Goal: Task Accomplishment & Management: Complete application form

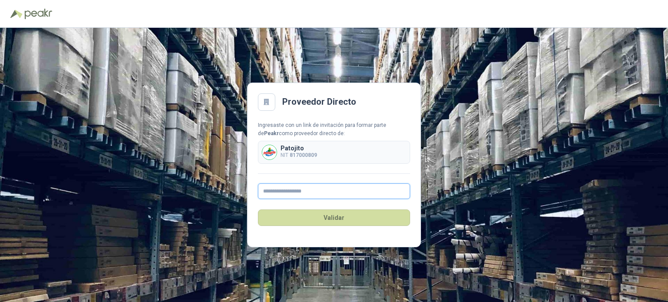
click at [309, 189] on input "text" at bounding box center [334, 191] width 152 height 16
type input "**********"
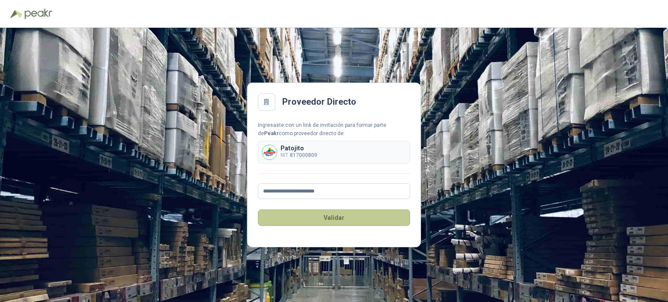
click at [333, 216] on button "Validar" at bounding box center [334, 217] width 152 height 17
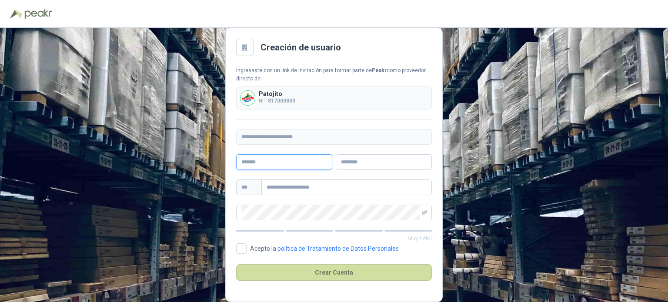
click at [279, 162] on input "text" at bounding box center [284, 162] width 96 height 16
type input "******"
click at [349, 157] on input "text" at bounding box center [384, 162] width 96 height 16
type input "********"
click at [325, 186] on input "text" at bounding box center [346, 187] width 170 height 16
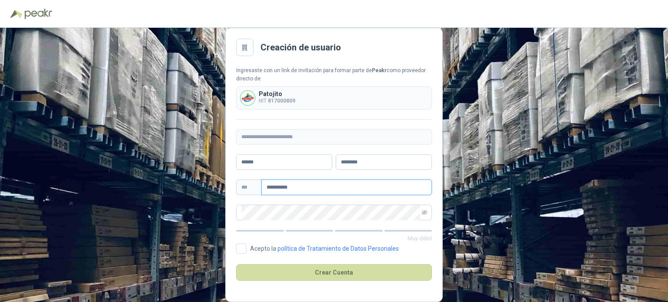
type input "**********"
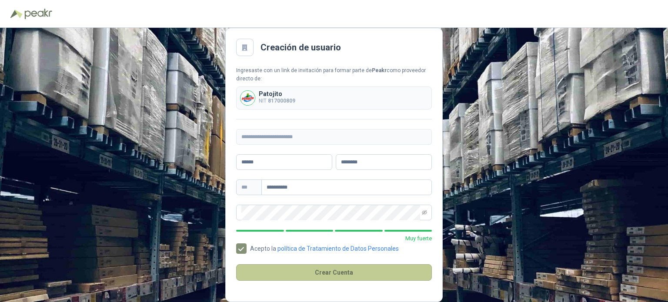
click at [334, 272] on button "Crear Cuenta" at bounding box center [334, 272] width 196 height 17
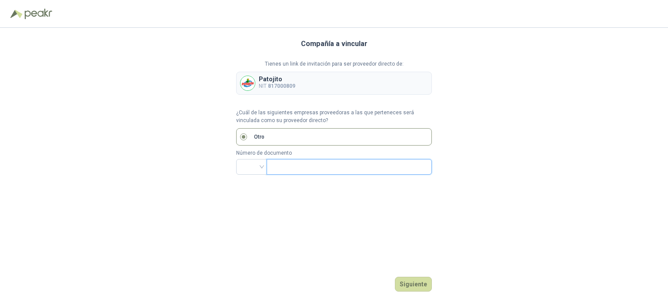
click at [290, 172] on input "text" at bounding box center [348, 166] width 153 height 15
type input "*********"
click at [412, 286] on button "Siguiente" at bounding box center [413, 284] width 37 height 15
click at [261, 167] on input "search" at bounding box center [251, 165] width 20 height 13
click at [251, 212] on div "NIT" at bounding box center [251, 213] width 17 height 10
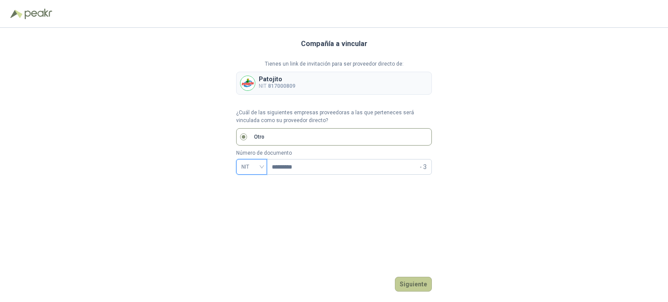
click at [416, 285] on button "Siguiente" at bounding box center [413, 284] width 37 height 15
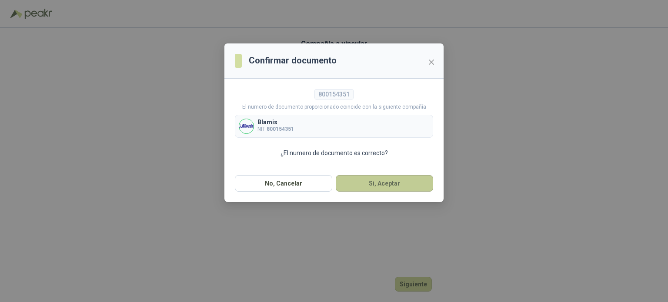
click at [379, 183] on button "Si, Aceptar" at bounding box center [384, 183] width 97 height 17
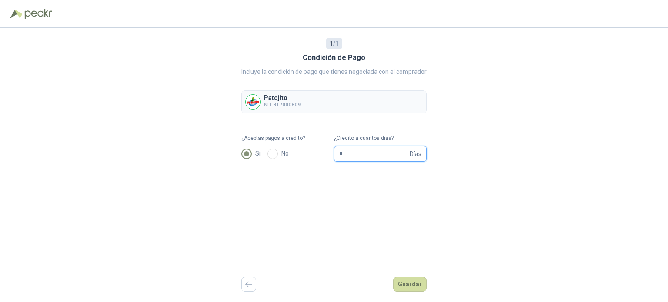
click at [379, 151] on input "*" at bounding box center [373, 153] width 69 height 15
type input "**"
click at [409, 286] on button "Guardar" at bounding box center [409, 284] width 33 height 15
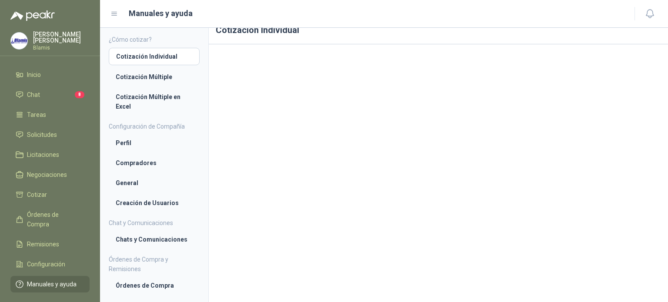
scroll to position [16, 0]
click at [47, 132] on span "Solicitudes" at bounding box center [42, 135] width 30 height 10
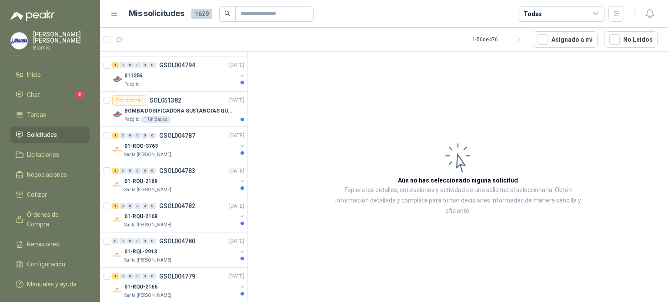
scroll to position [1391, 0]
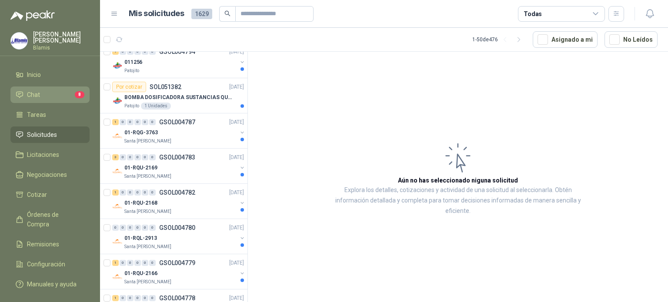
click at [63, 90] on li "Chat 8" at bounding box center [50, 95] width 69 height 10
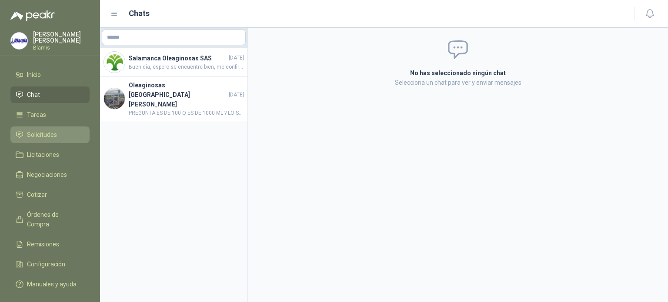
click at [59, 134] on li "Solicitudes" at bounding box center [50, 135] width 69 height 10
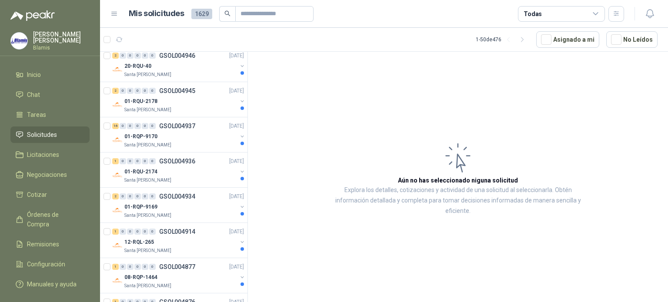
scroll to position [217, 0]
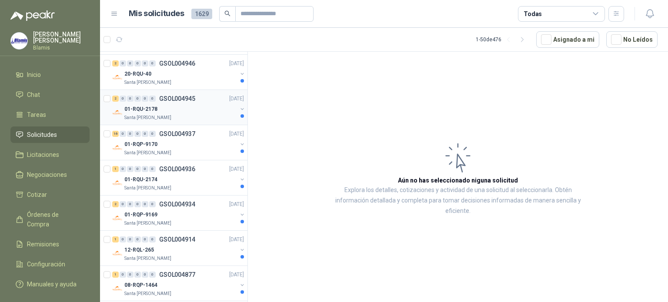
click at [165, 99] on p "GSOL004945" at bounding box center [177, 99] width 36 height 6
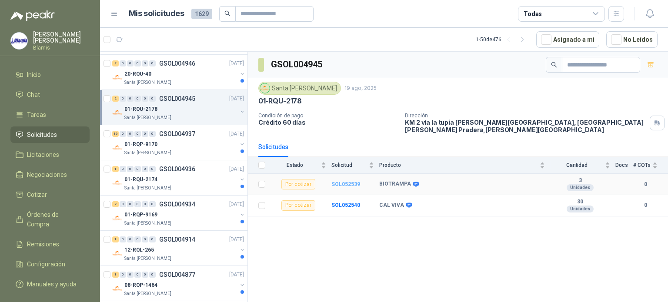
click at [342, 182] on b "SOL052539" at bounding box center [345, 184] width 29 height 6
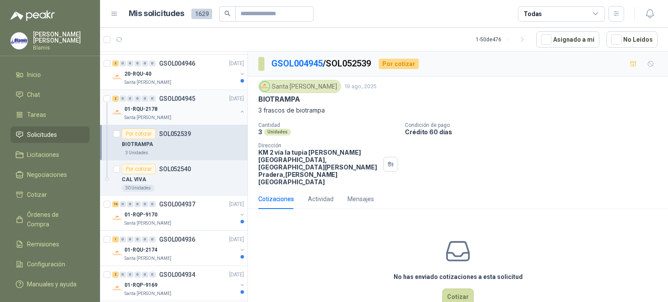
click at [152, 113] on div "01-RQU-2178" at bounding box center [180, 109] width 113 height 10
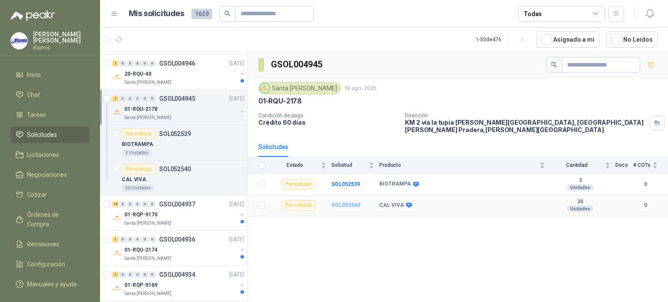
click at [347, 205] on b "SOL052540" at bounding box center [345, 205] width 29 height 6
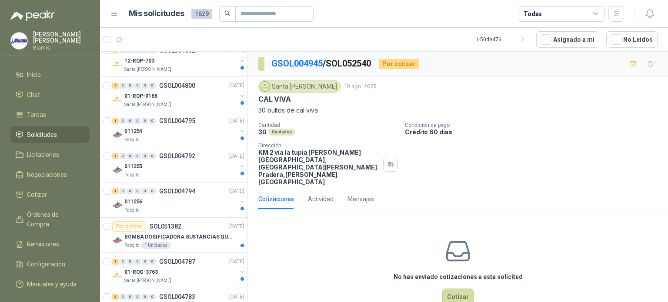
scroll to position [1391, 0]
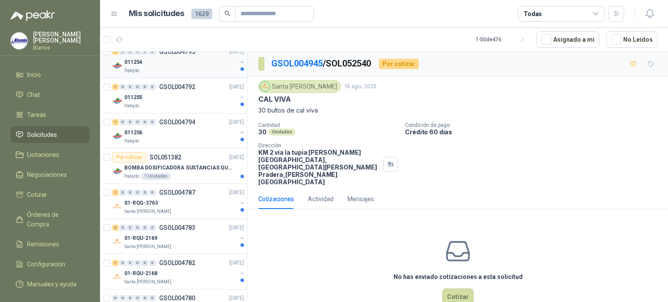
click at [133, 67] on p "Patojito" at bounding box center [131, 70] width 15 height 7
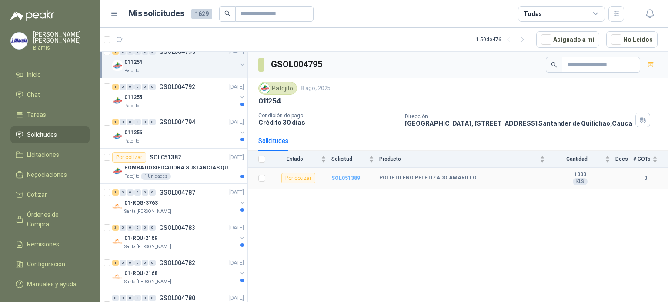
click at [342, 176] on b "SOL051389" at bounding box center [345, 178] width 29 height 6
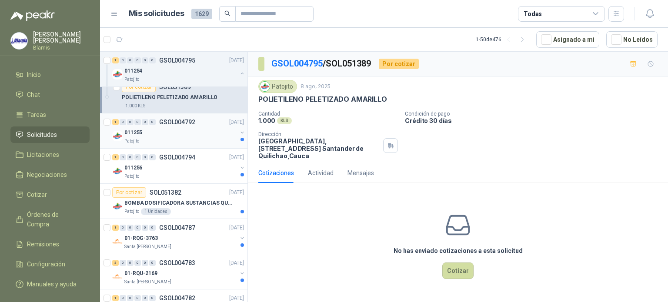
click at [135, 133] on p "011255" at bounding box center [133, 133] width 18 height 8
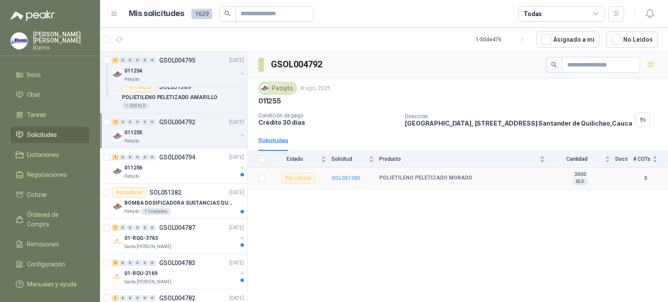
click at [339, 177] on b "SOL051385" at bounding box center [345, 178] width 29 height 6
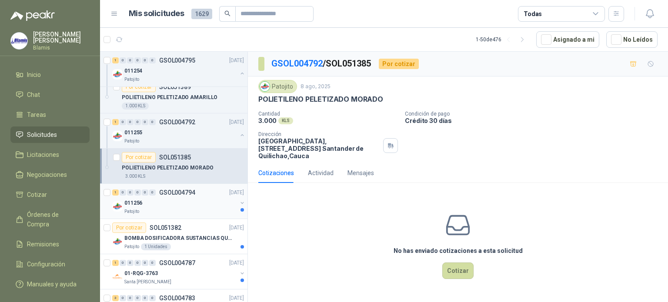
click at [133, 202] on p "011256" at bounding box center [133, 203] width 18 height 8
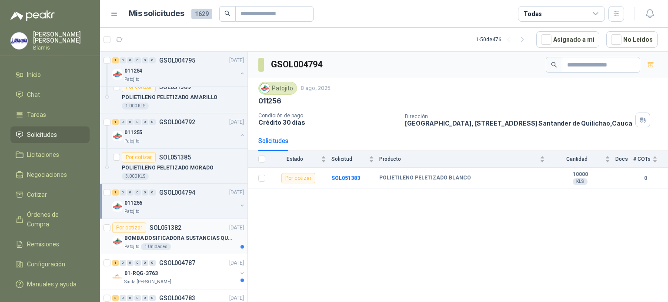
click at [142, 238] on p "BOMBA DOSIFICADORA SUSTANCIAS QUIMICAS" at bounding box center [178, 238] width 108 height 8
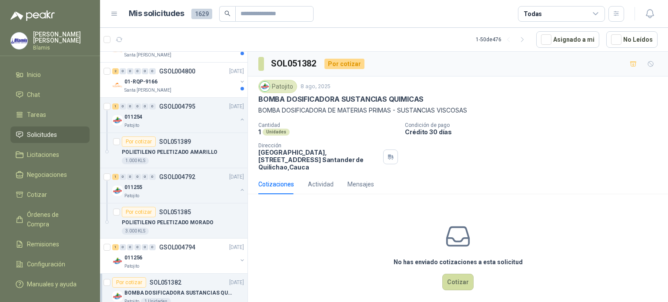
scroll to position [1256, 0]
